Goal: Complete application form

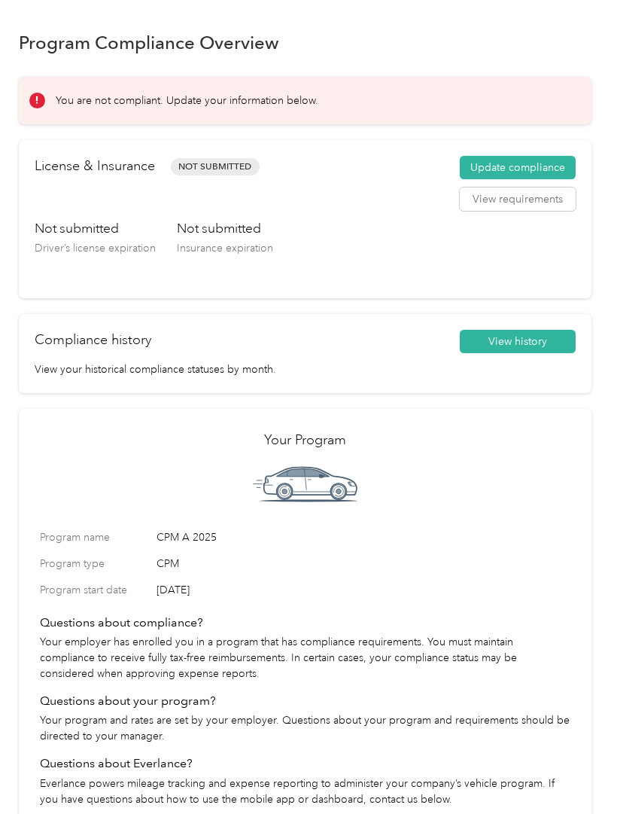
click at [568, 169] on button "Update compliance" at bounding box center [518, 168] width 116 height 24
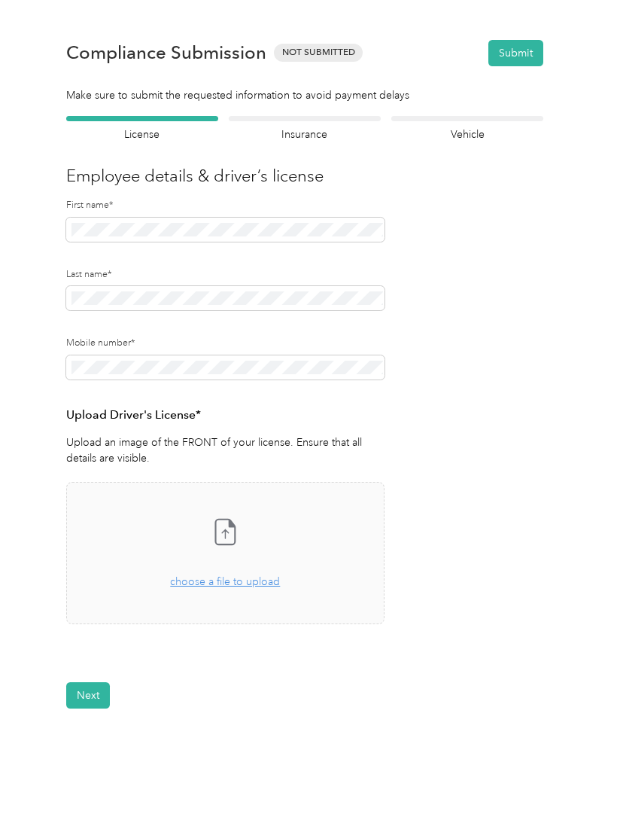
click at [475, 423] on form "Employee details & driver’s license License Insurance declaration Insurance Veh…" at bounding box center [304, 412] width 477 height 592
click at [262, 581] on span "choose a file to upload" at bounding box center [225, 581] width 110 height 13
click at [91, 738] on button "Next" at bounding box center [88, 740] width 44 height 26
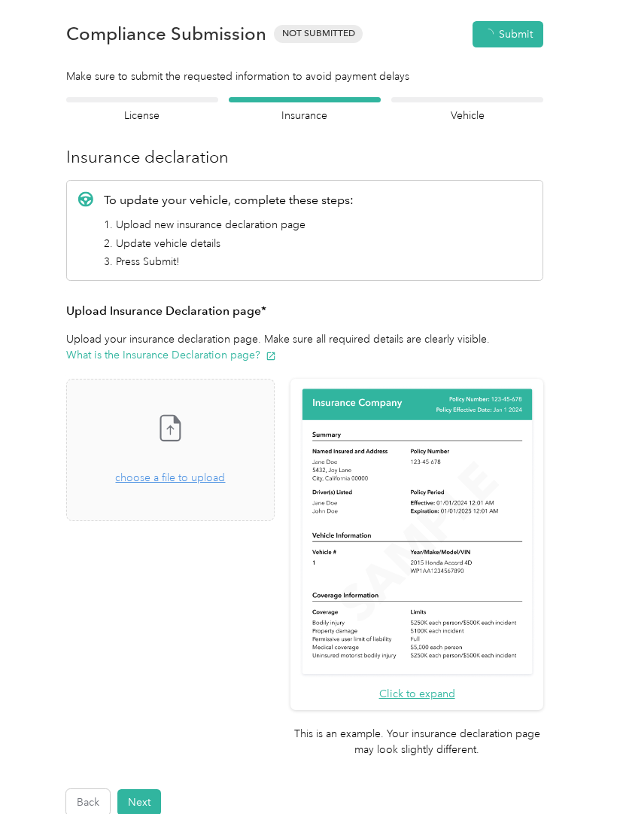
scroll to position [19, 0]
